Goal: Register for event/course: Register for event/course

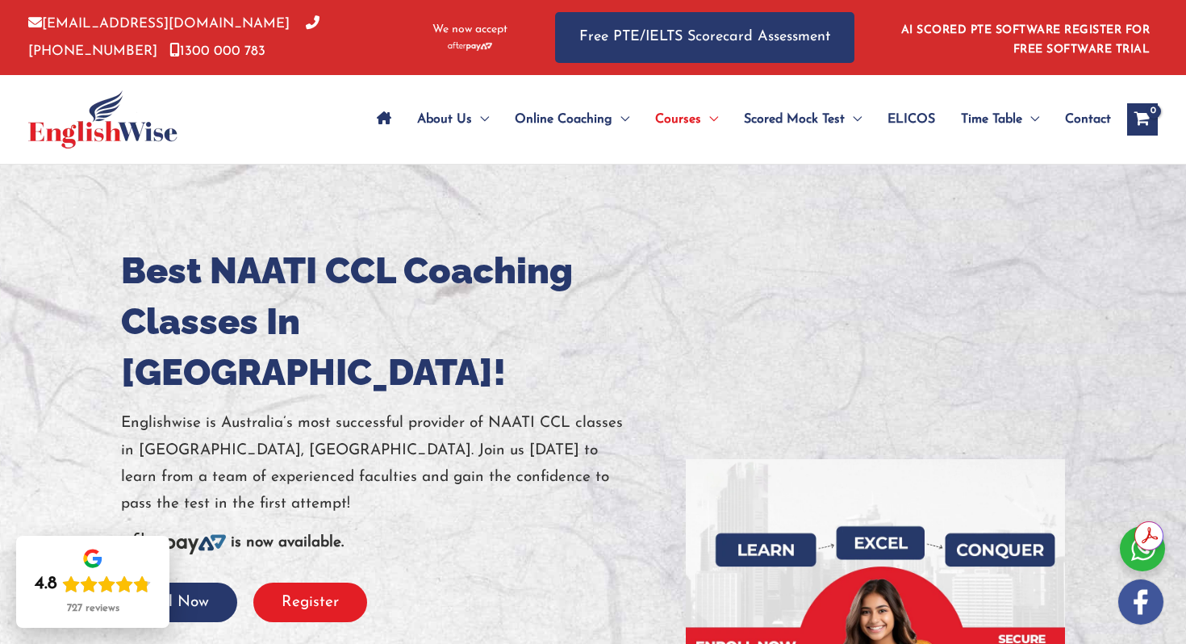
click at [322, 582] on button "Register" at bounding box center [310, 602] width 114 height 40
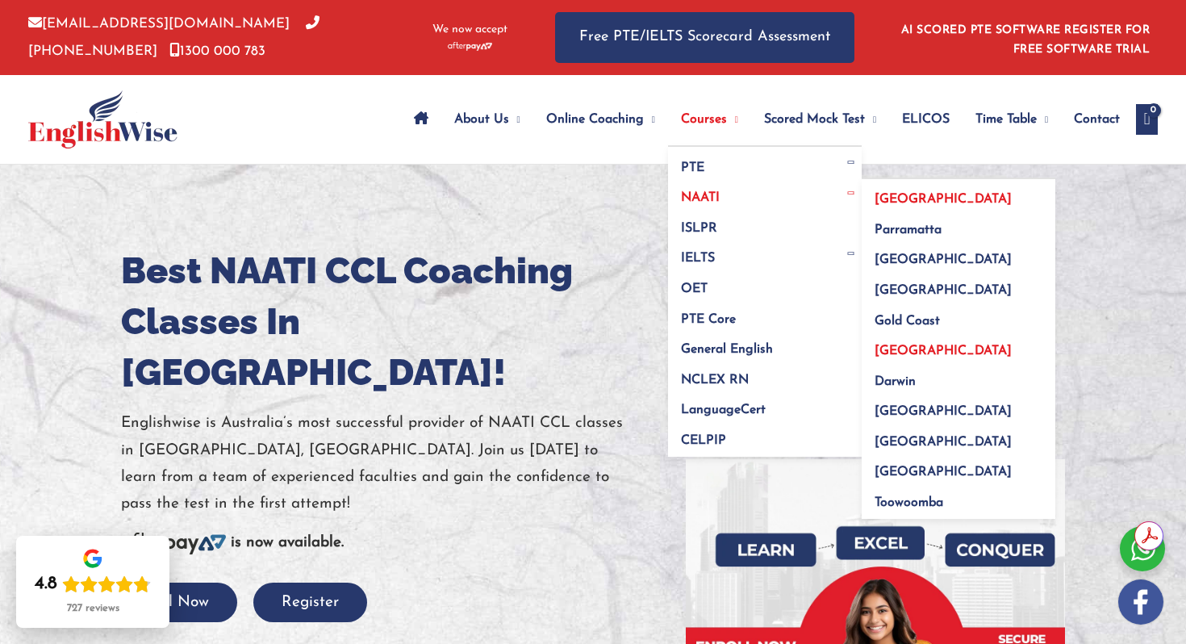
click at [874, 196] on span "[GEOGRAPHIC_DATA]" at bounding box center [942, 199] width 137 height 13
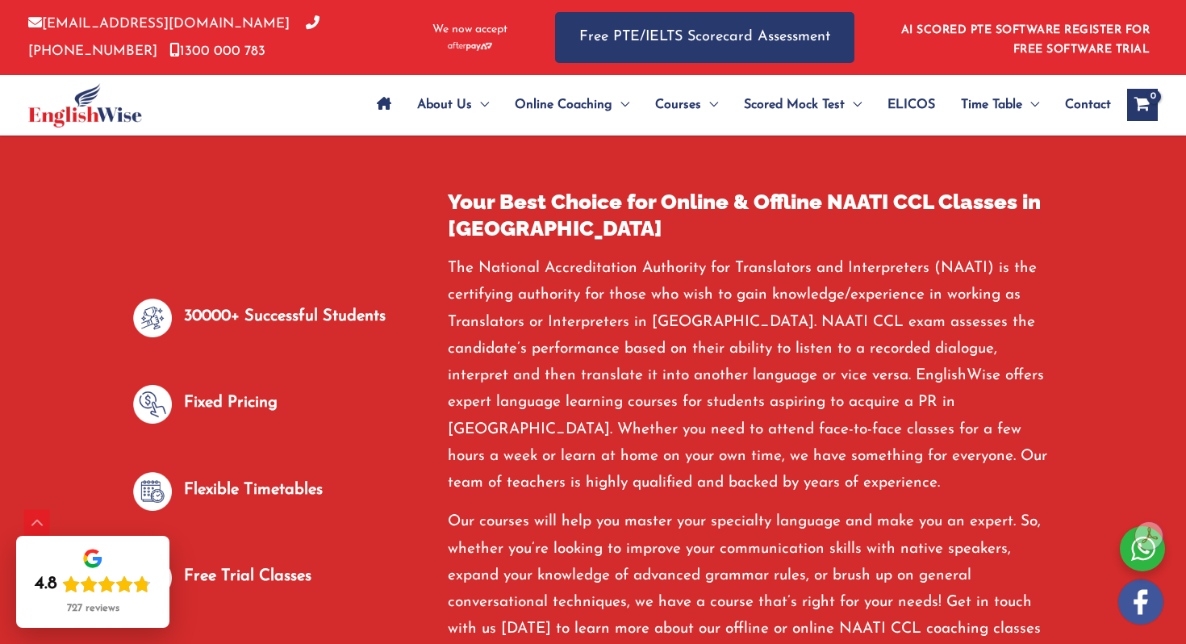
scroll to position [707, 0]
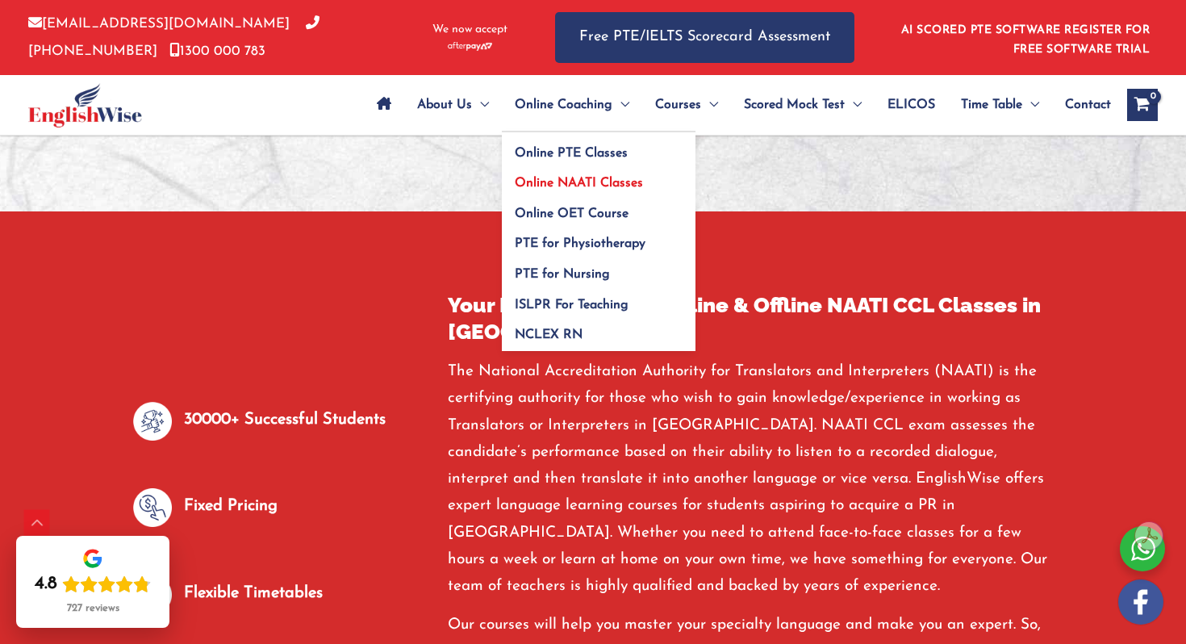
click at [577, 181] on span "Online NAATI Classes" at bounding box center [579, 183] width 128 height 13
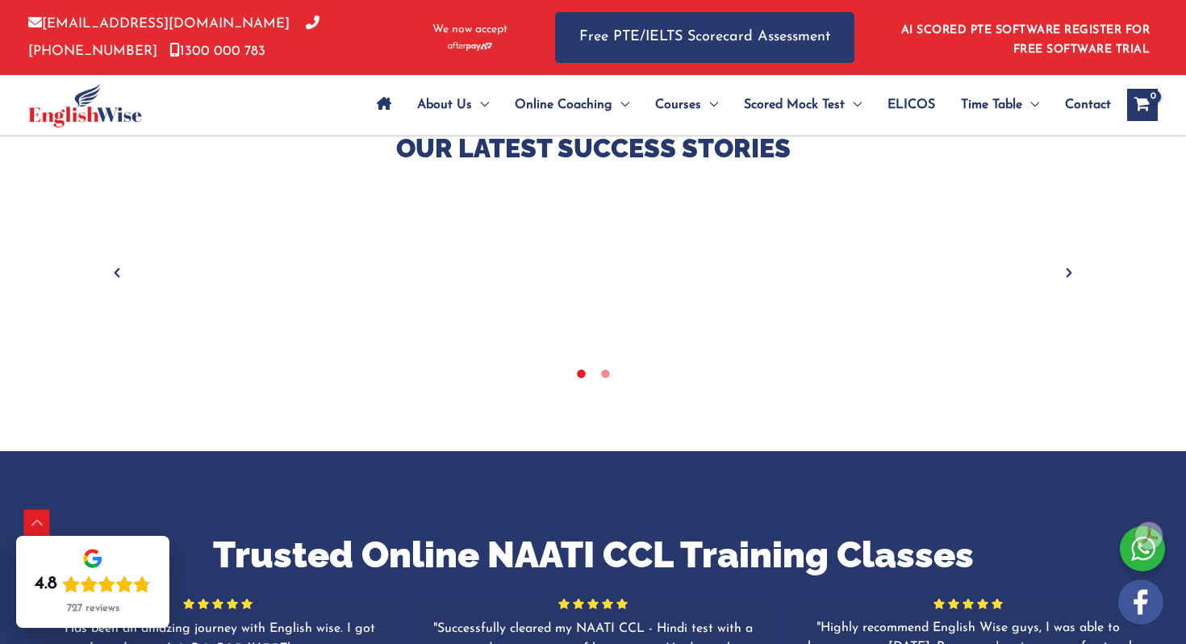
scroll to position [632, 0]
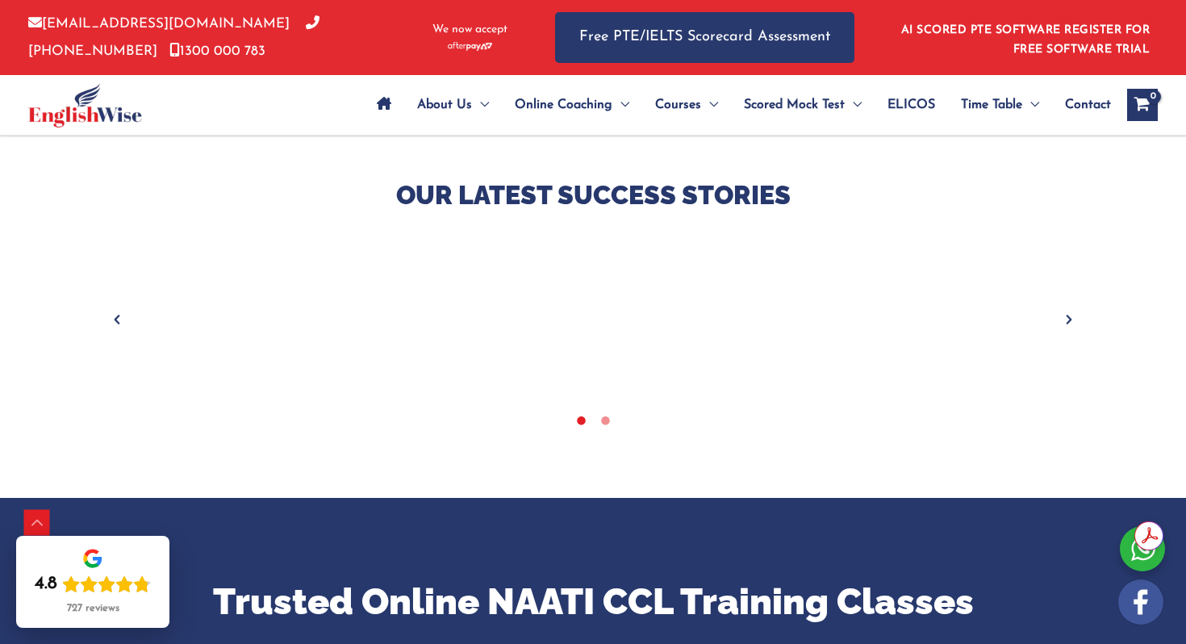
click at [1070, 310] on div "Our Latest Success Stories" at bounding box center [593, 297] width 968 height 239
click at [1070, 316] on icon "Next" at bounding box center [1069, 319] width 16 height 16
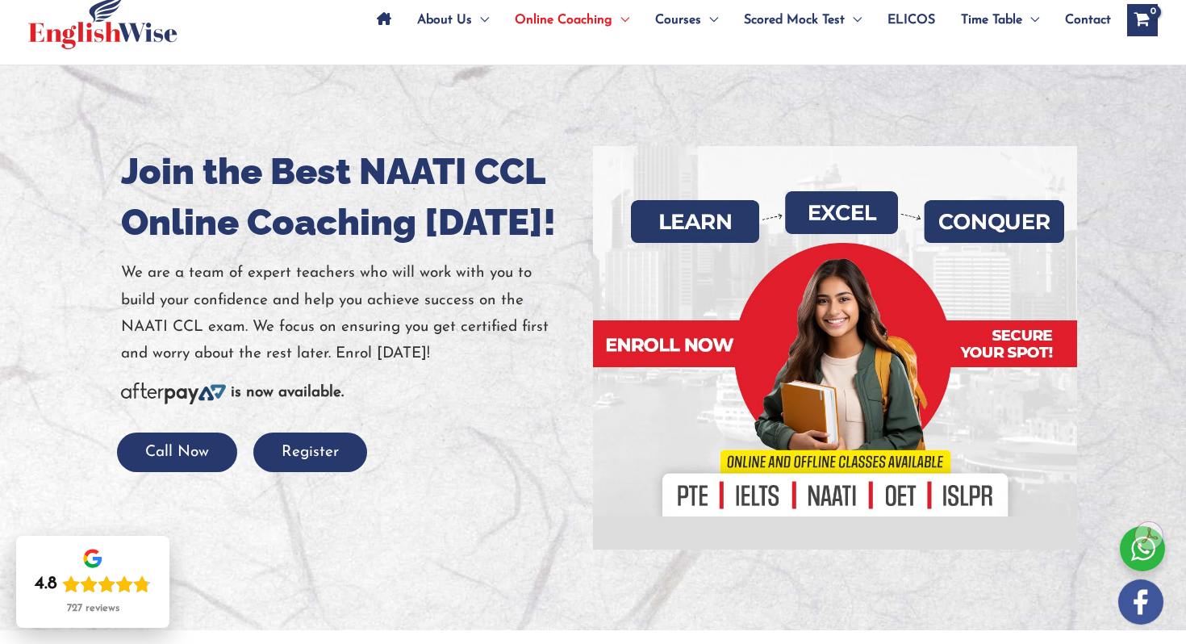
scroll to position [236, 0]
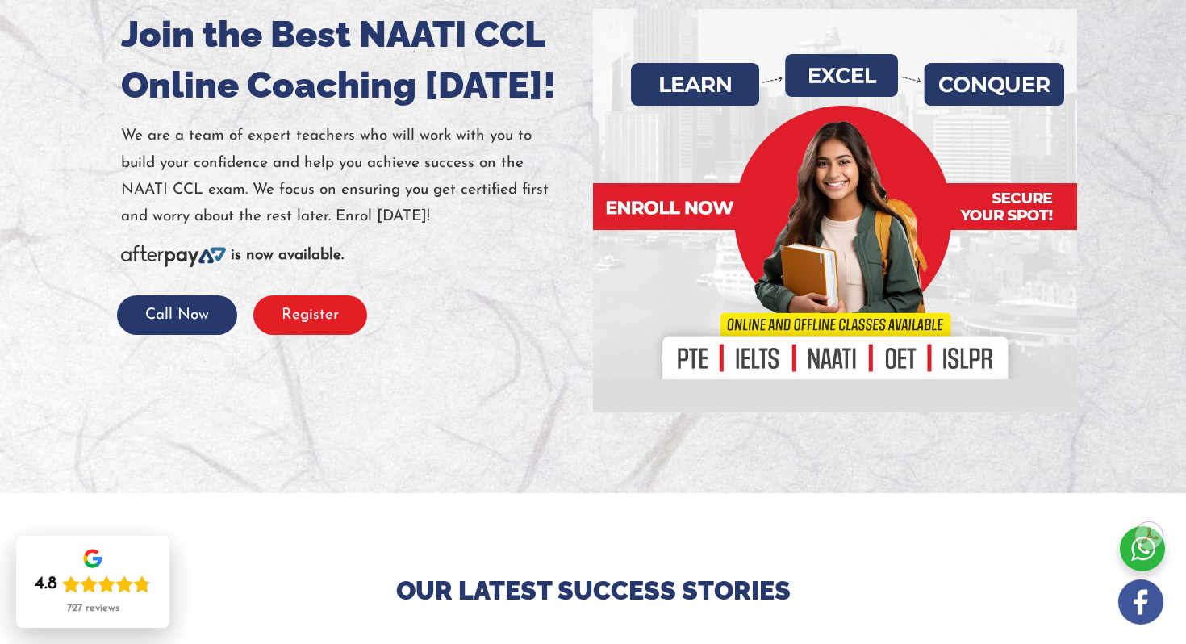
click at [294, 309] on button "Register" at bounding box center [310, 315] width 114 height 40
